Goal: Task Accomplishment & Management: Manage account settings

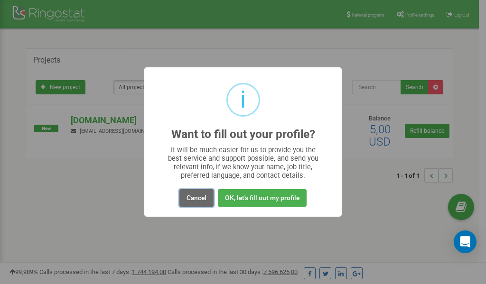
click at [196, 198] on button "Cancel" at bounding box center [197, 198] width 34 height 18
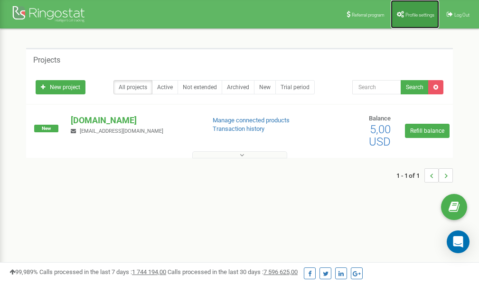
click at [421, 20] on link "Profile settings" at bounding box center [415, 14] width 48 height 28
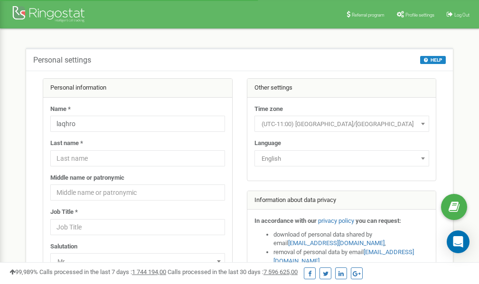
scroll to position [47, 0]
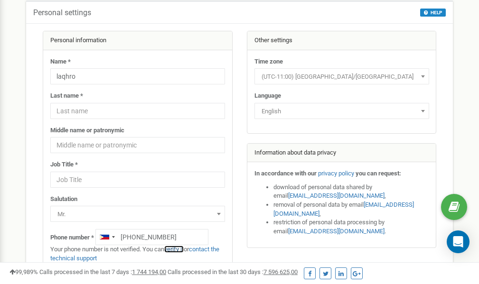
click at [177, 250] on link "verify it" at bounding box center [173, 249] width 19 height 7
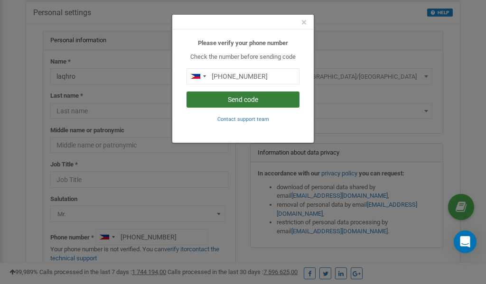
click at [245, 99] on button "Send code" at bounding box center [243, 100] width 113 height 16
